Goal: Navigation & Orientation: Find specific page/section

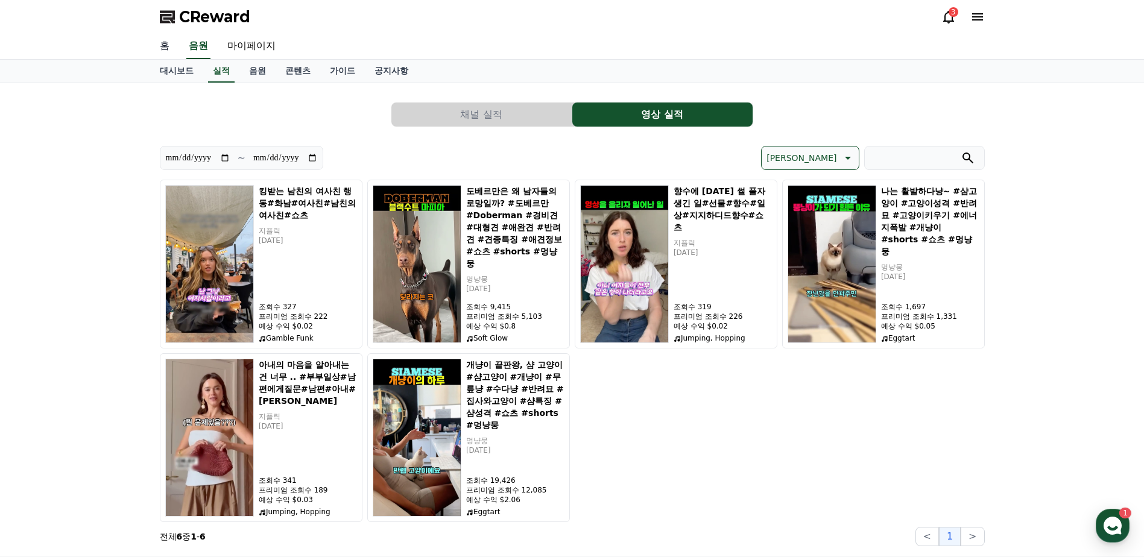
click at [160, 49] on link "홈" at bounding box center [164, 46] width 29 height 25
